Goal: Communication & Community: Answer question/provide support

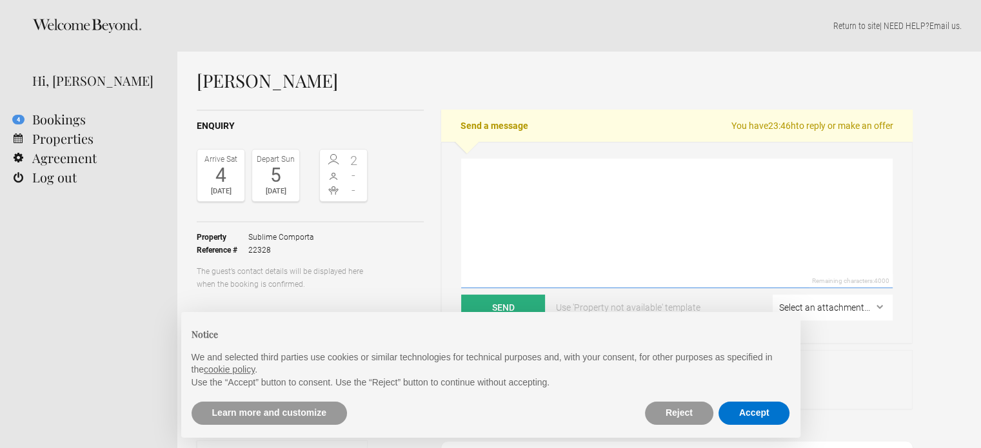
click at [559, 199] on textarea at bounding box center [676, 224] width 431 height 130
drag, startPoint x: 859, startPoint y: 265, endPoint x: 838, endPoint y: 263, distance: 21.4
click at [859, 265] on textarea at bounding box center [676, 224] width 431 height 130
click at [665, 171] on textarea at bounding box center [676, 224] width 431 height 130
paste textarea "Loremips Do. Sitametcons a eli seddoeiu t incididuntu labo Etdolor Magnaali. En…"
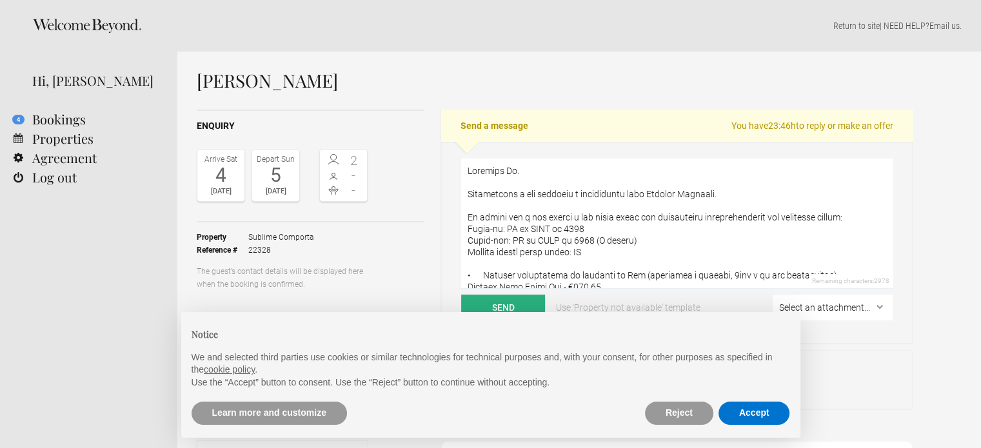
drag, startPoint x: 578, startPoint y: 269, endPoint x: 464, endPoint y: 264, distance: 113.6
click at [464, 264] on textarea at bounding box center [676, 224] width 431 height 130
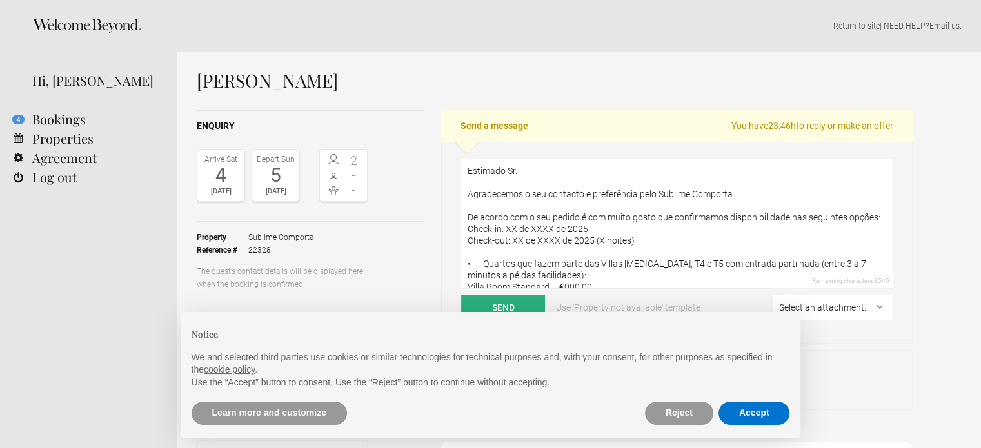
drag, startPoint x: 634, startPoint y: 251, endPoint x: 464, endPoint y: 240, distance: 170.6
click at [464, 240] on textarea "Estimado Sr. Agradecemos o seu contacto e preferência pelo Sublime Comporta. De…" at bounding box center [676, 224] width 431 height 130
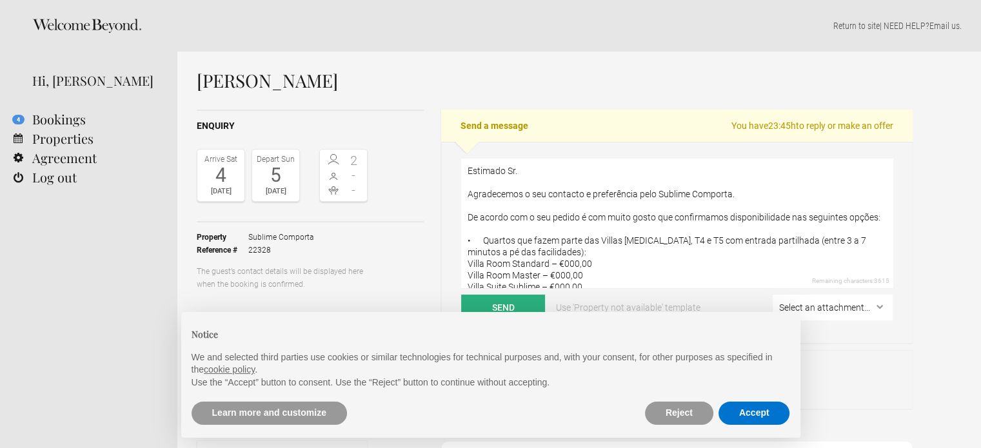
click at [658, 268] on textarea "Estimado Sr. Agradecemos o seu contacto e preferência pelo Sublime Comporta. De…" at bounding box center [676, 224] width 431 height 130
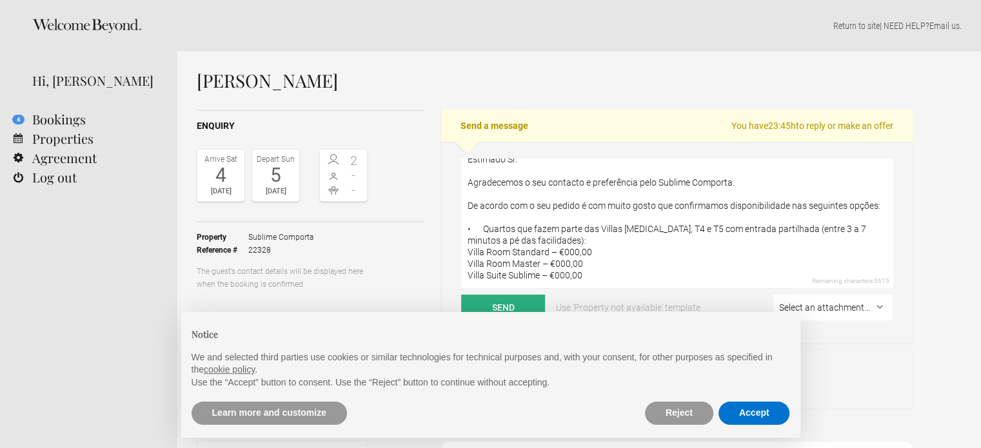
click at [521, 275] on textarea "Estimado Sr. Agradecemos o seu contacto e preferência pelo Sublime Comporta. De…" at bounding box center [676, 224] width 431 height 130
paste textarea "Lore ipsumdolor sitametcons ad elit seddoeius tem incid utlabo e dolor magnaal.…"
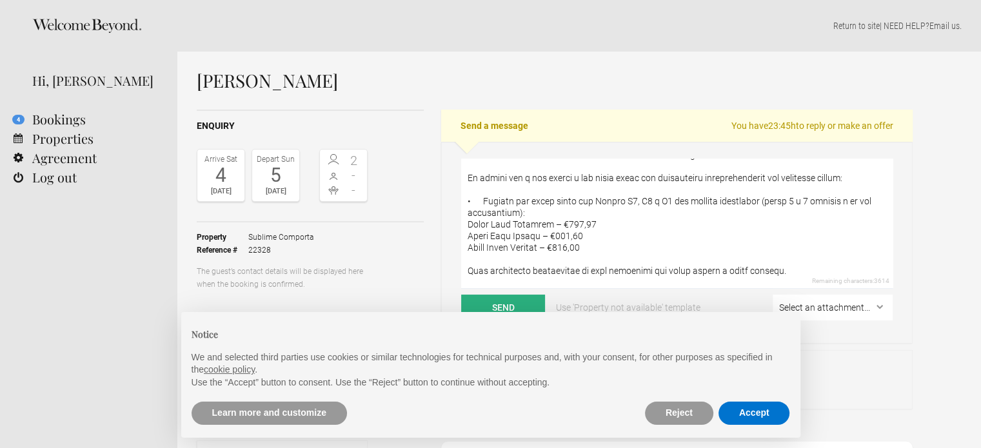
scroll to position [654, 0]
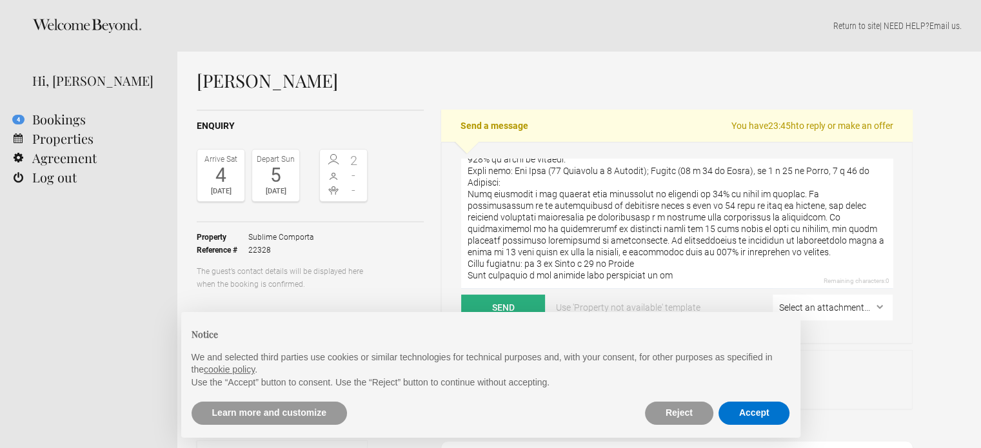
drag, startPoint x: 833, startPoint y: 250, endPoint x: 772, endPoint y: 257, distance: 61.7
click at [833, 250] on textarea at bounding box center [676, 224] width 431 height 130
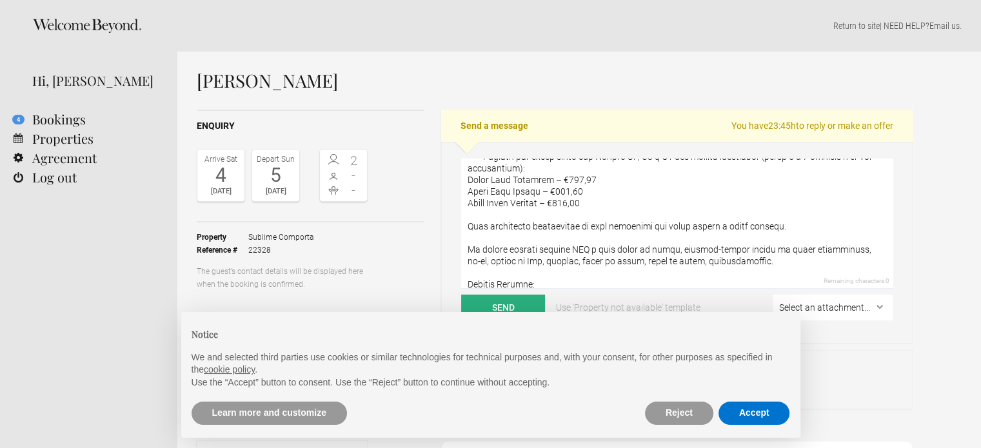
scroll to position [111, 0]
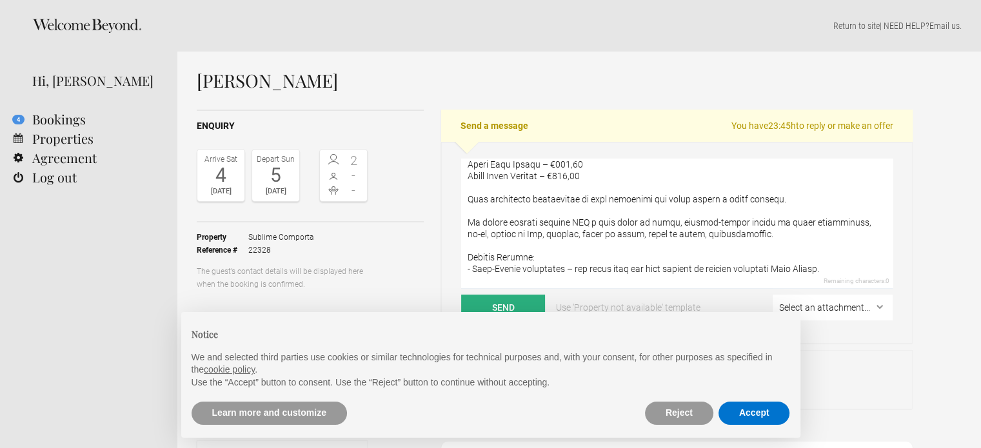
drag, startPoint x: 679, startPoint y: 273, endPoint x: 467, endPoint y: 264, distance: 212.3
click at [467, 264] on textarea at bounding box center [676, 224] width 431 height 130
paste textarea "Política de cancelamento: Reserva não reembolsável em caso de cancelamento ou a…"
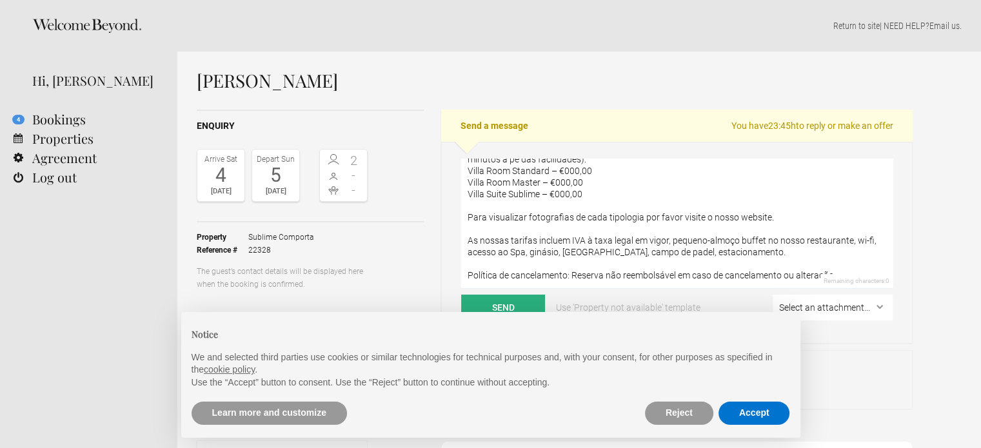
scroll to position [104, 0]
click at [836, 272] on textarea "Estimado Sr. Agradecemos o seu contacto e preferência pelo Sublime Comporta. De…" at bounding box center [676, 224] width 431 height 130
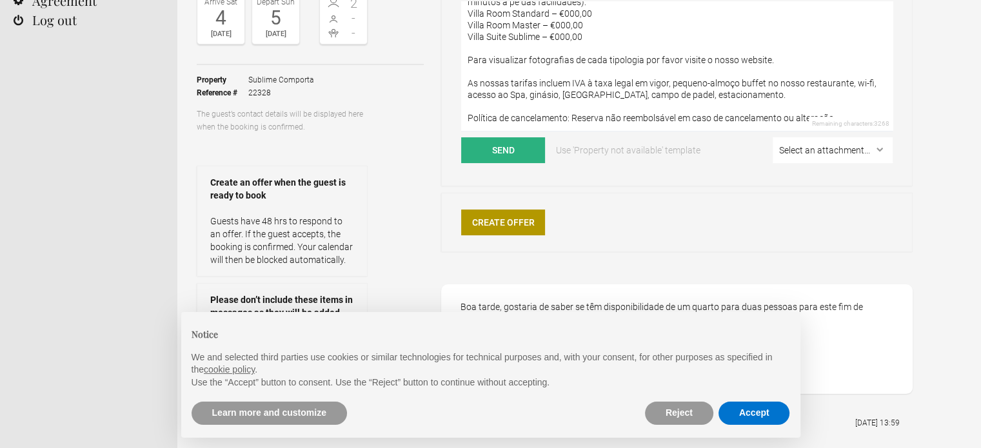
scroll to position [0, 0]
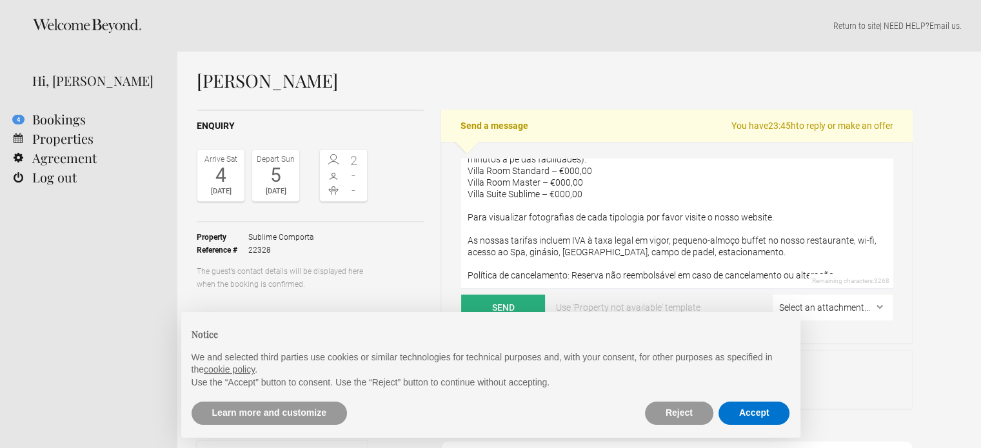
click at [841, 268] on textarea "Estimado Sr. Agradecemos o seu contacto e preferência pelo Sublime Comporta. De…" at bounding box center [676, 224] width 431 height 130
drag, startPoint x: 841, startPoint y: 268, endPoint x: 846, endPoint y: 274, distance: 7.8
click at [841, 270] on textarea "Estimado Sr. Agradecemos o seu contacto e preferência pelo Sublime Comporta. De…" at bounding box center [676, 224] width 431 height 130
click at [846, 274] on textarea "Estimado Sr. Agradecemos o seu contacto e preferência pelo Sublime Comporta. De…" at bounding box center [676, 224] width 431 height 130
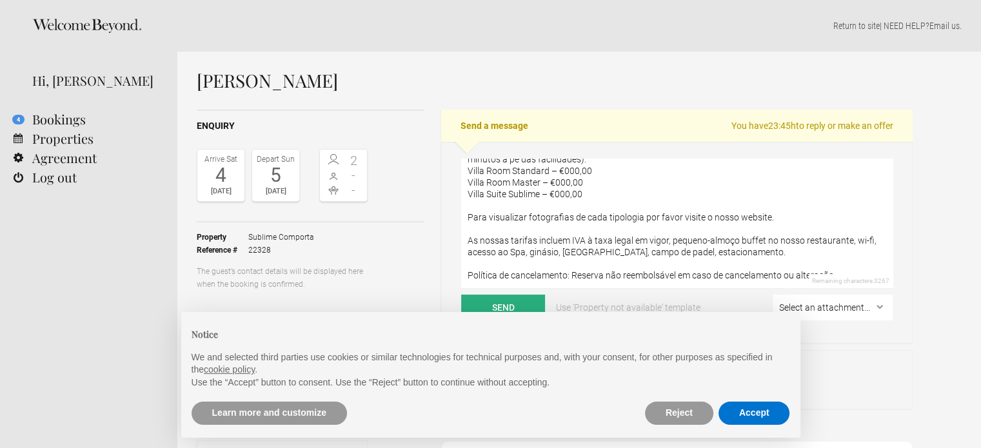
paste textarea "Por favor note que não estamos a confirmar a sua reserva e que a nossa disponib…"
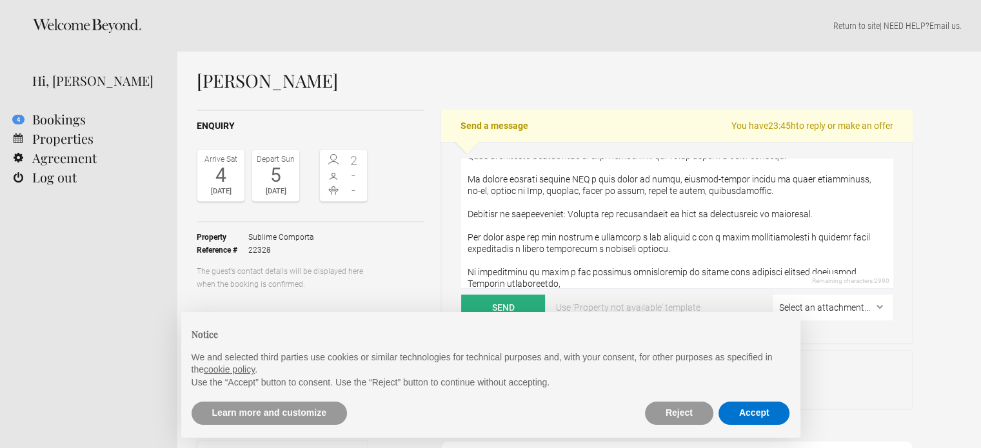
scroll to position [185, 0]
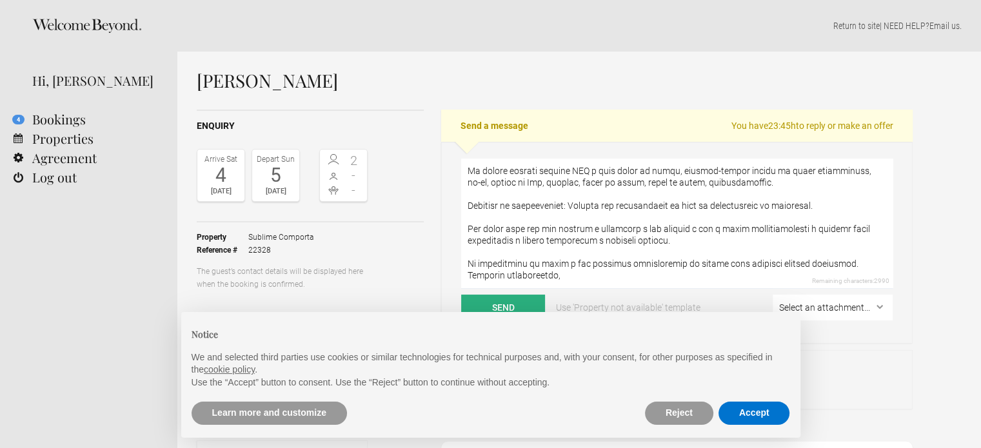
click at [553, 271] on textarea at bounding box center [676, 224] width 431 height 130
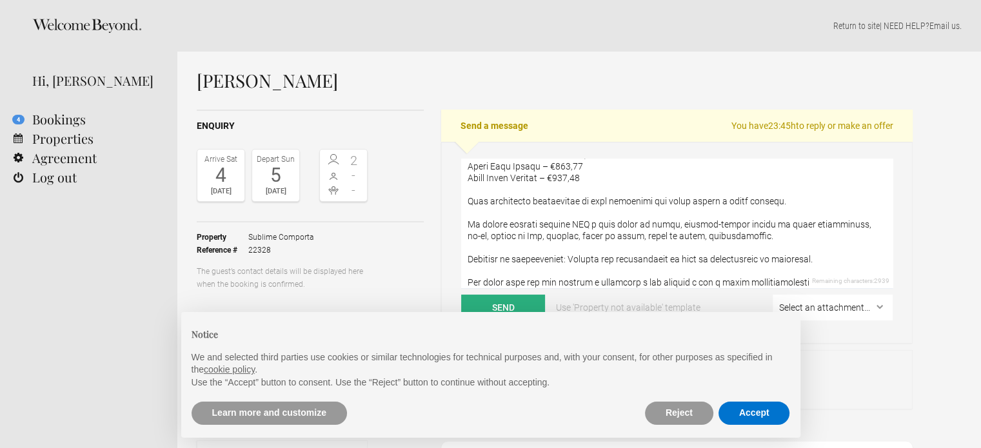
scroll to position [0, 0]
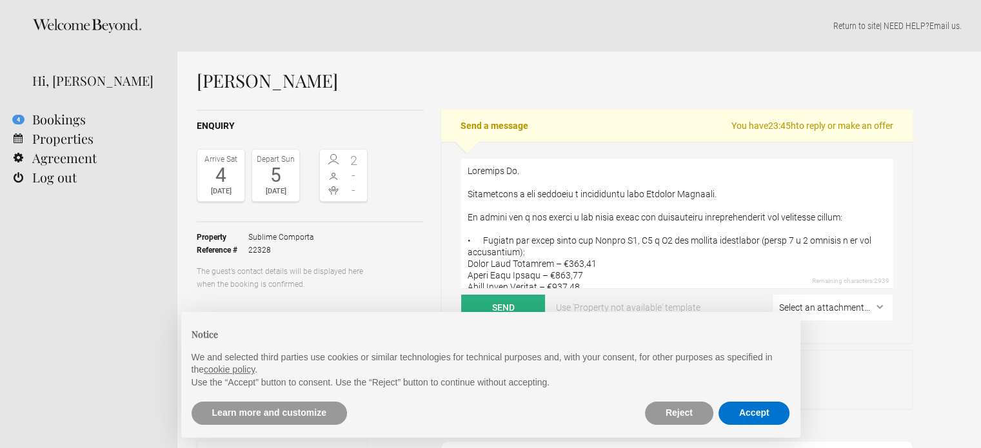
click at [548, 172] on textarea at bounding box center [676, 224] width 431 height 130
click at [295, 84] on h1 "[PERSON_NAME]" at bounding box center [555, 80] width 716 height 19
copy h1 "Corrêa"
click at [525, 168] on textarea at bounding box center [676, 224] width 431 height 130
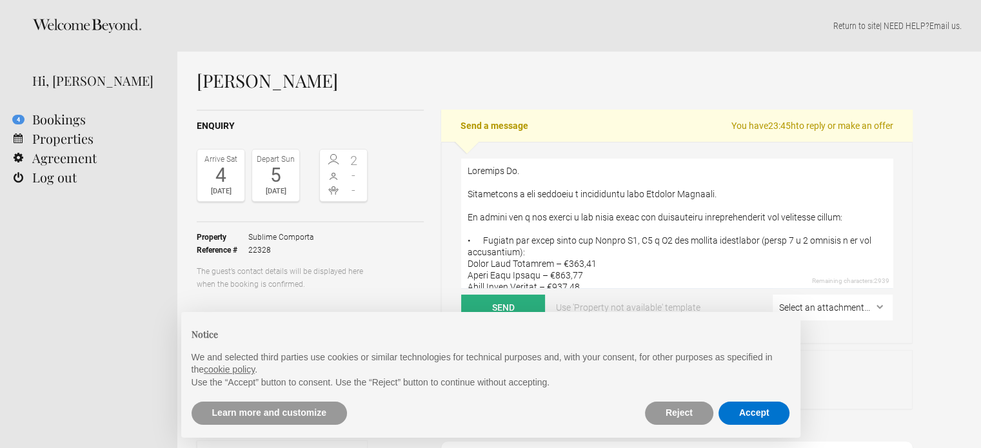
paste textarea "Corrêa"
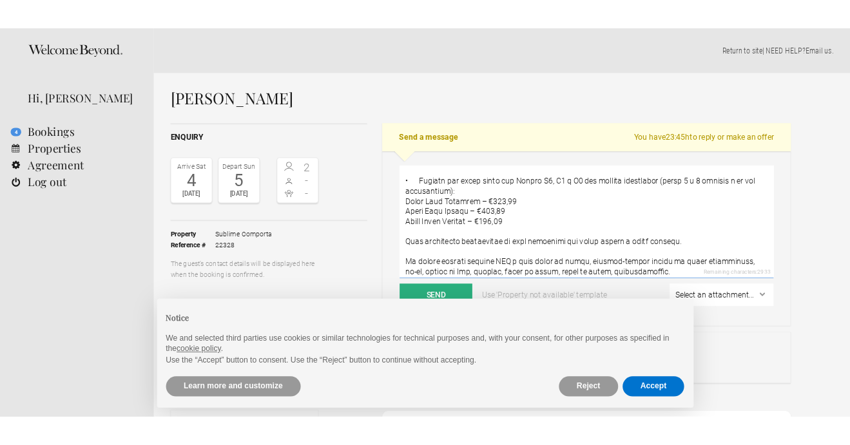
scroll to position [64, 0]
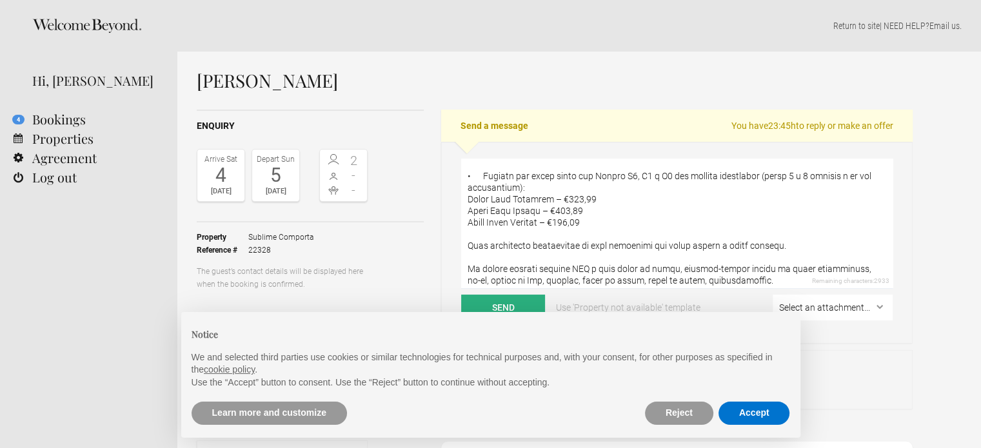
drag, startPoint x: 577, startPoint y: 210, endPoint x: 564, endPoint y: 210, distance: 12.9
click at [564, 210] on textarea at bounding box center [676, 224] width 431 height 130
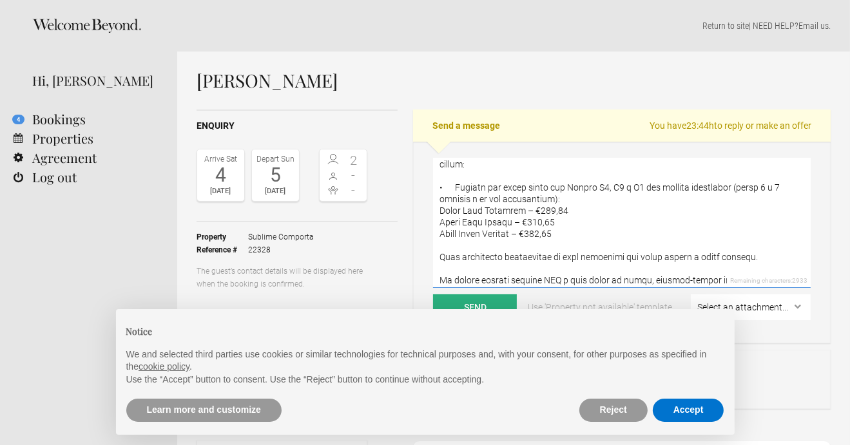
drag, startPoint x: 540, startPoint y: 221, endPoint x: 527, endPoint y: 221, distance: 13.5
click at [527, 221] on textarea at bounding box center [622, 224] width 378 height 130
drag, startPoint x: 543, startPoint y: 230, endPoint x: 529, endPoint y: 231, distance: 14.2
click at [529, 231] on textarea at bounding box center [622, 224] width 378 height 130
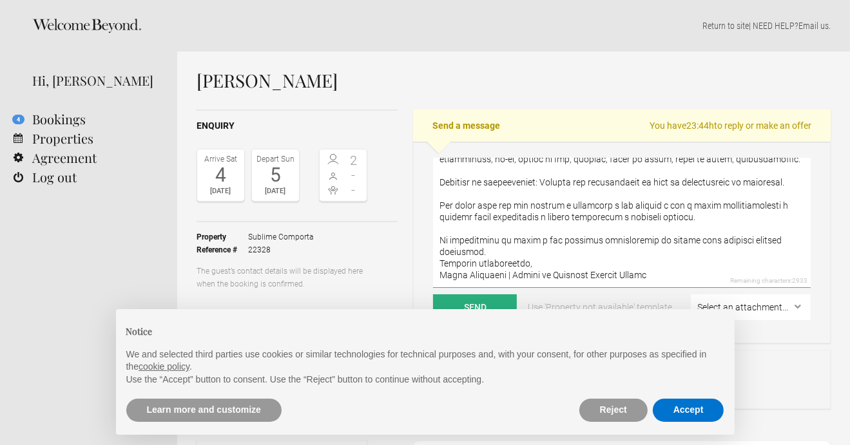
scroll to position [220, 0]
type textarea "Loremips Do. Sitame Consectetur a eli seddoeiu t incididuntu labo Etdolor Magna…"
click at [486, 298] on button "Send" at bounding box center [475, 308] width 84 height 26
